Goal: Task Accomplishment & Management: Use online tool/utility

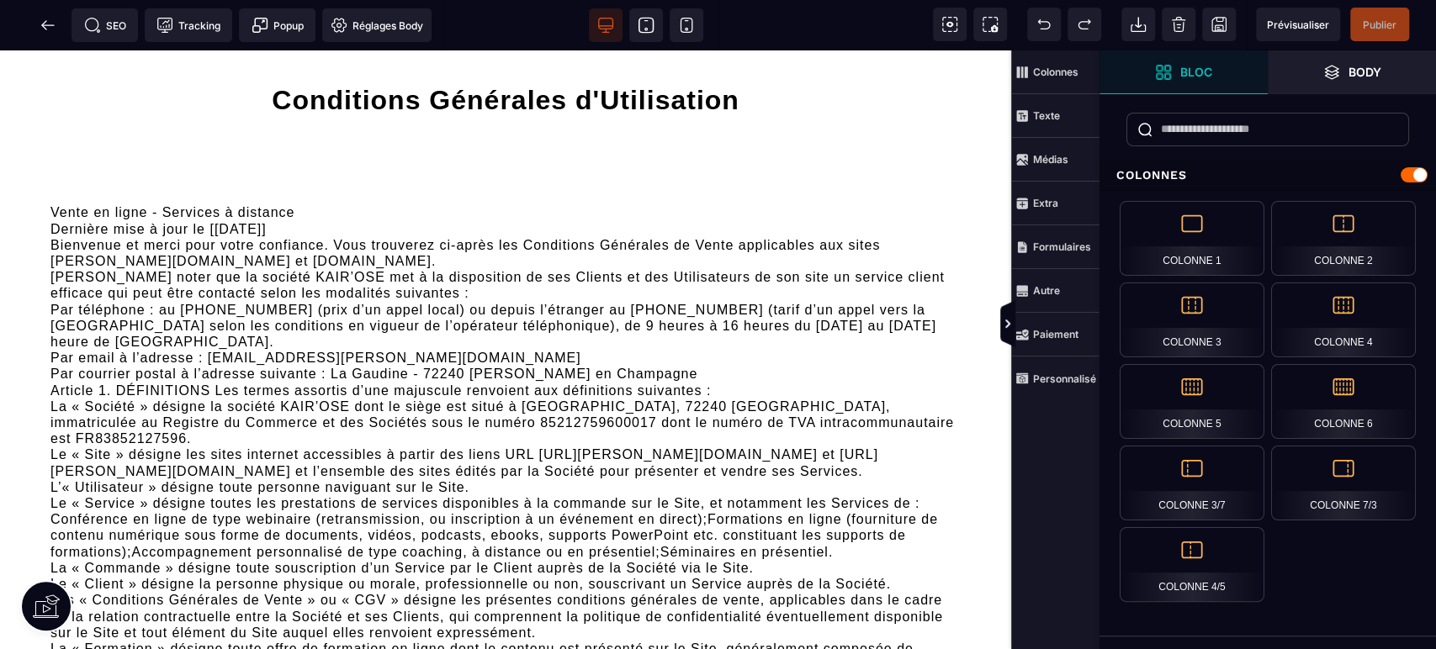
click at [649, 20] on icon at bounding box center [646, 25] width 17 height 17
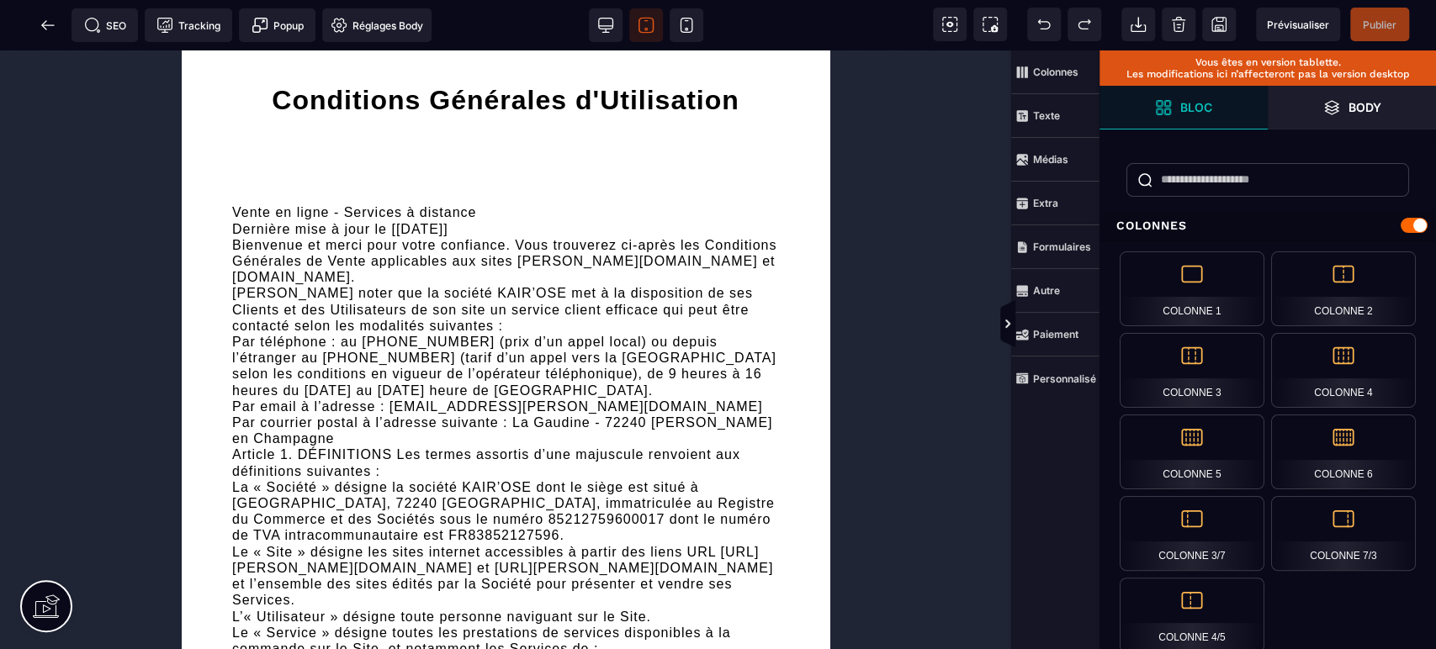
click at [686, 26] on icon at bounding box center [686, 25] width 17 height 17
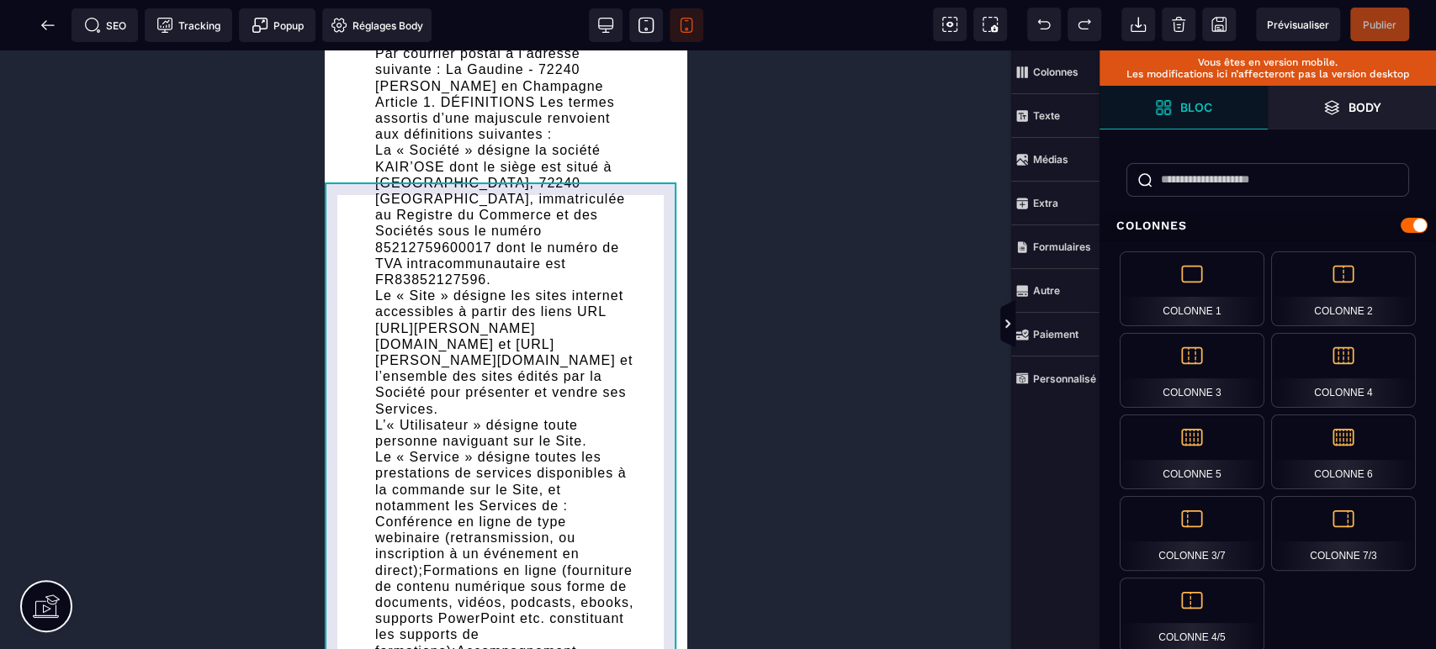
scroll to position [1246, 0]
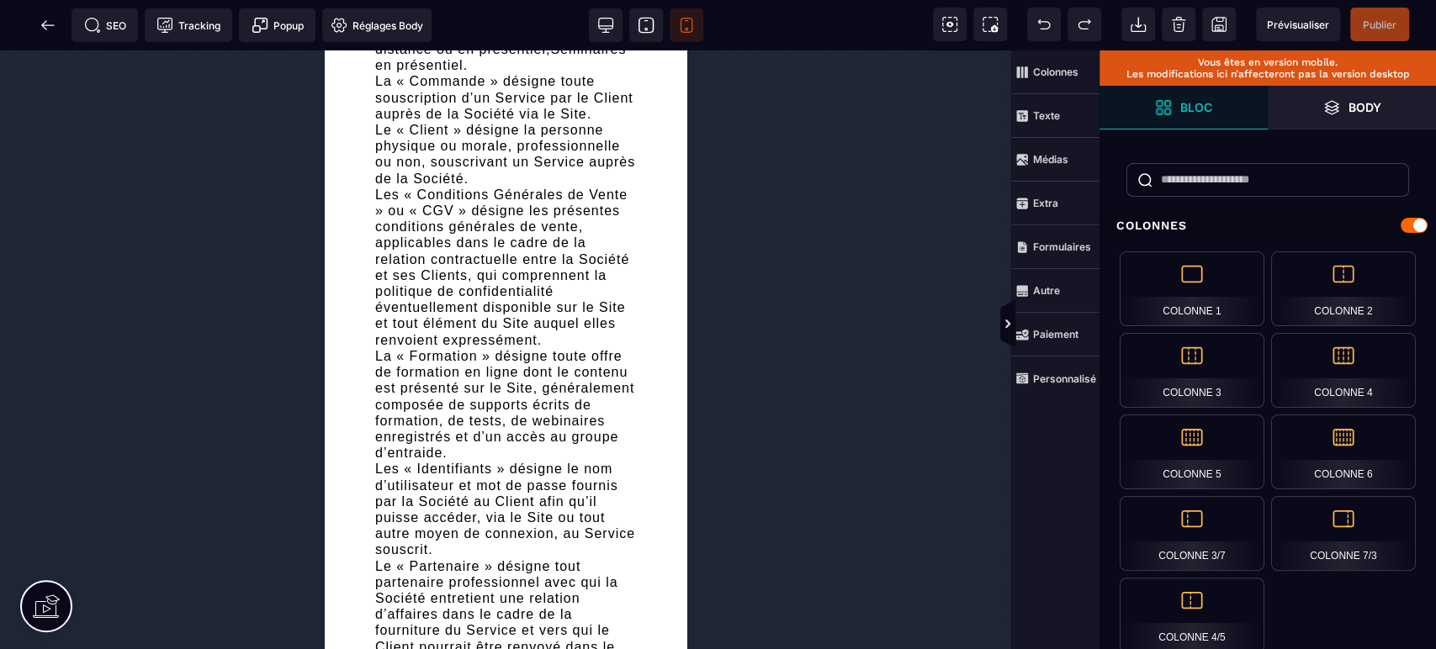
click at [40, 27] on icon at bounding box center [48, 25] width 17 height 17
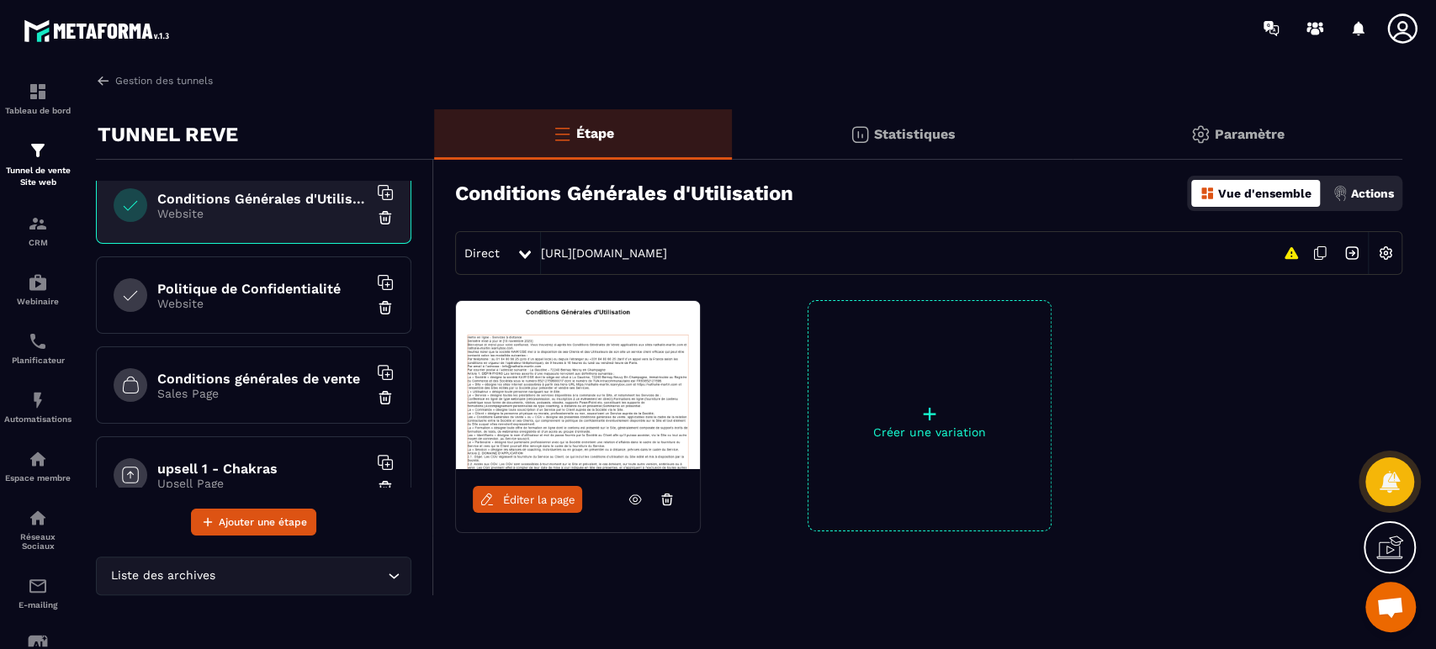
scroll to position [747, 0]
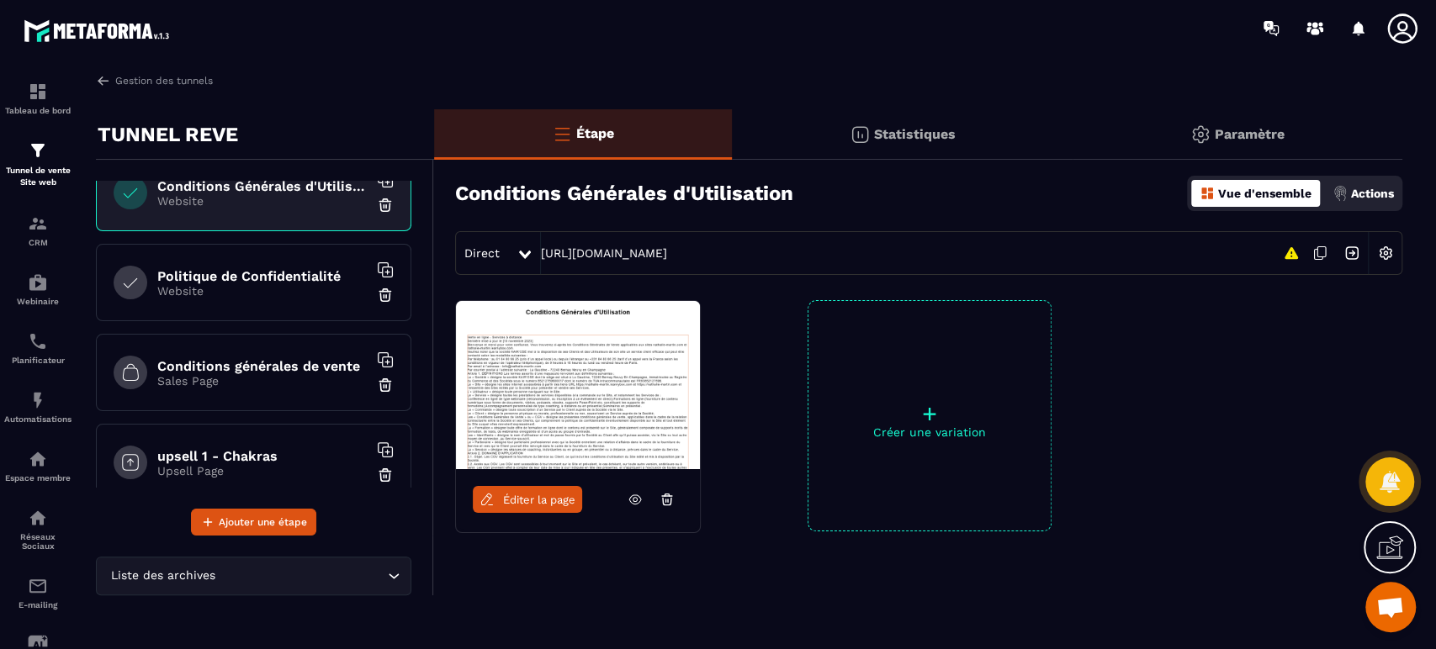
click at [260, 448] on h6 "upsell 1 - Chakras" at bounding box center [262, 456] width 210 height 16
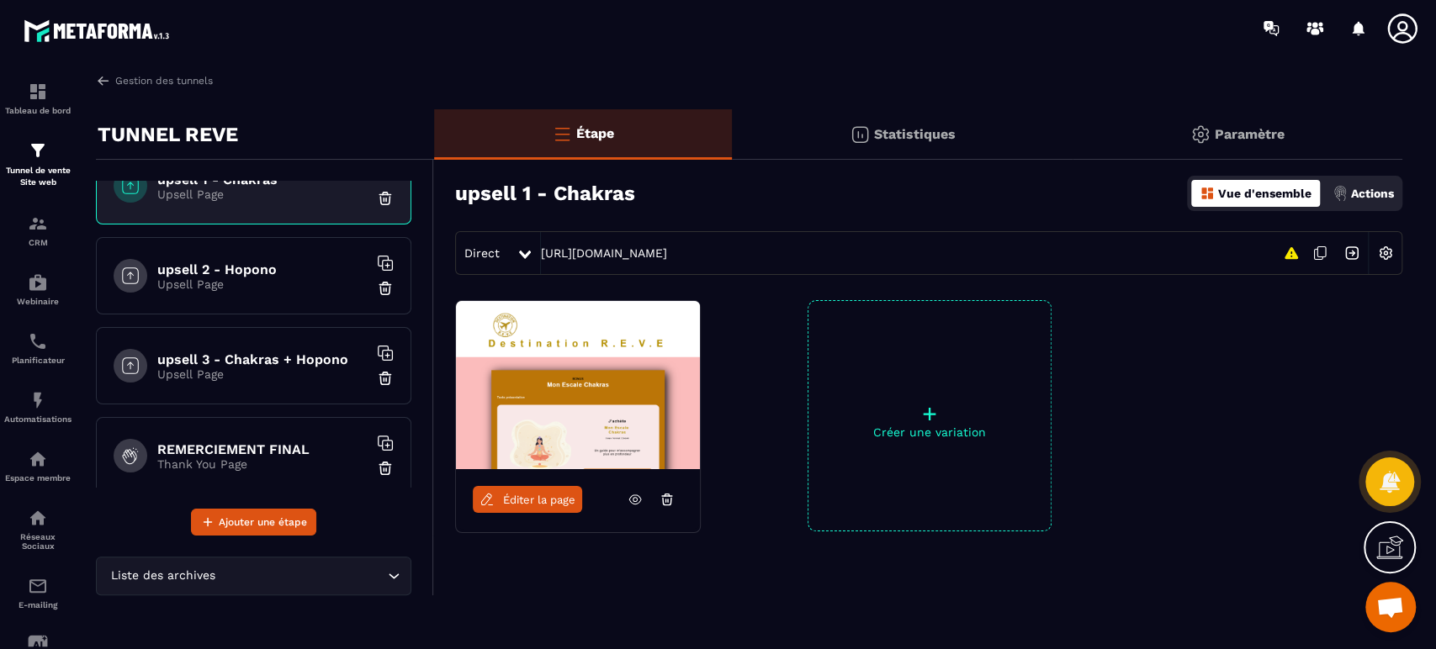
scroll to position [1040, 0]
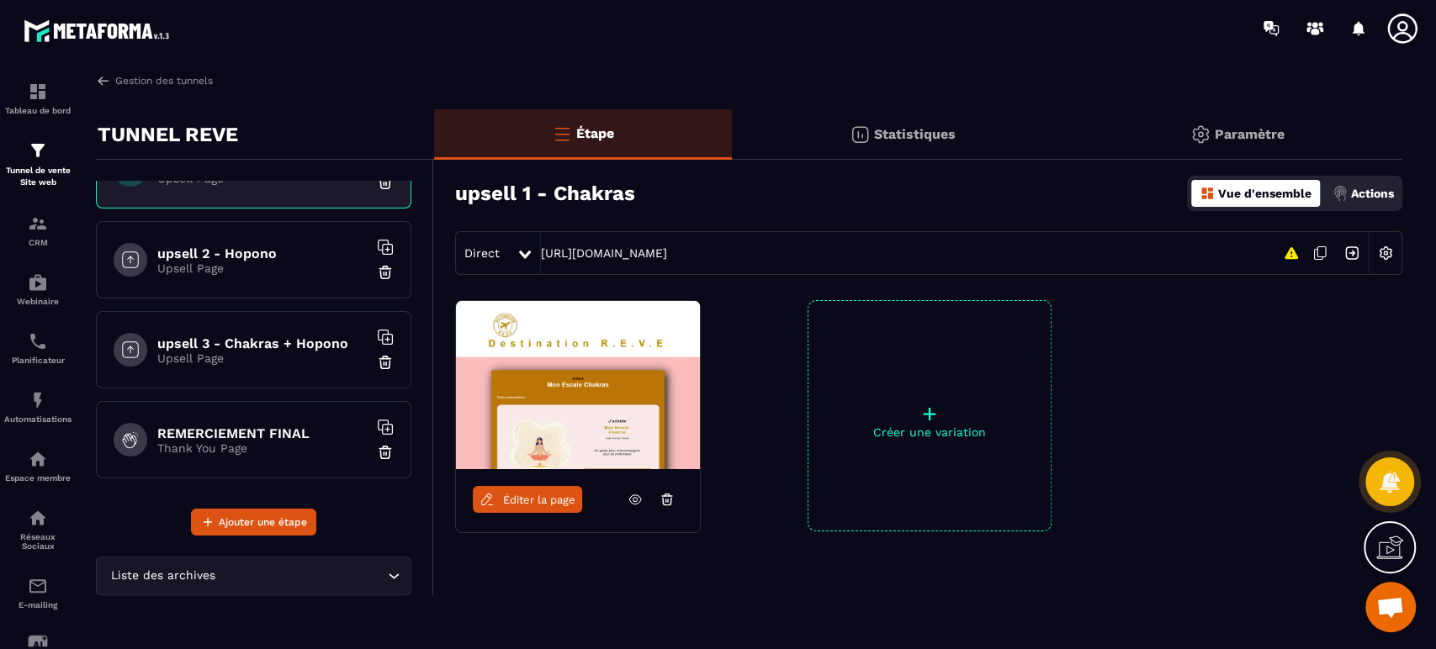
click at [538, 498] on span "Éditer la page" at bounding box center [539, 500] width 72 height 13
